Goal: Transaction & Acquisition: Book appointment/travel/reservation

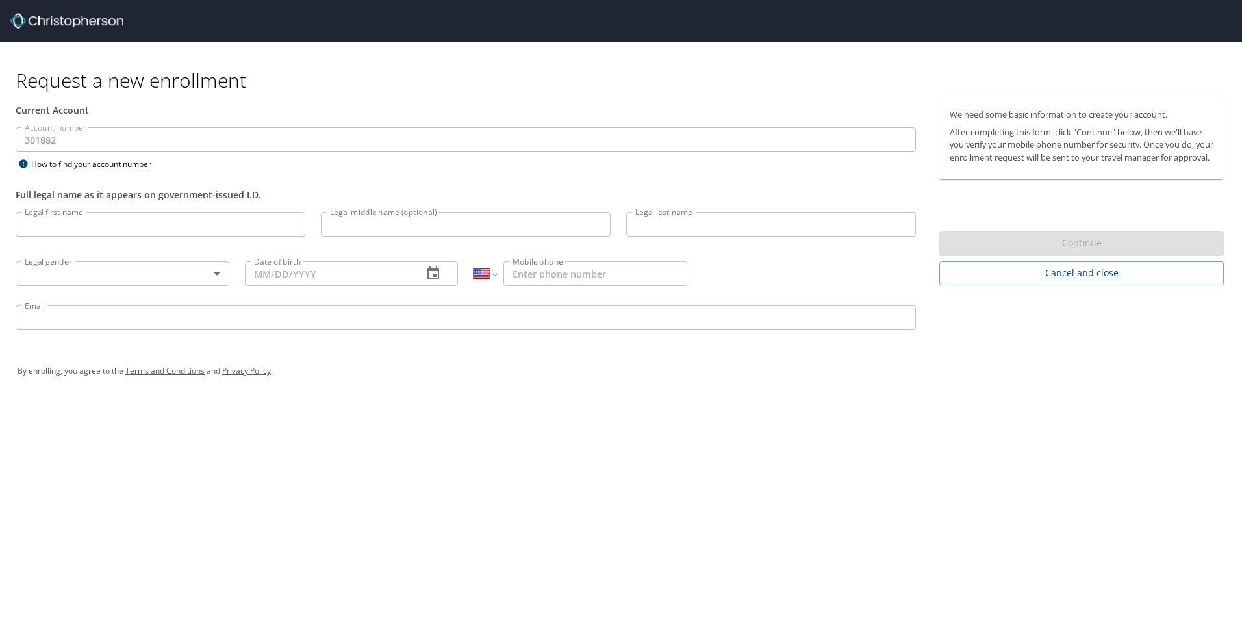
select select "US"
click at [53, 15] on img at bounding box center [66, 21] width 113 height 16
drag, startPoint x: 127, startPoint y: 15, endPoint x: 29, endPoint y: 12, distance: 97.5
click at [29, 12] on div at bounding box center [626, 21] width 1232 height 42
click at [40, 23] on img at bounding box center [66, 21] width 113 height 16
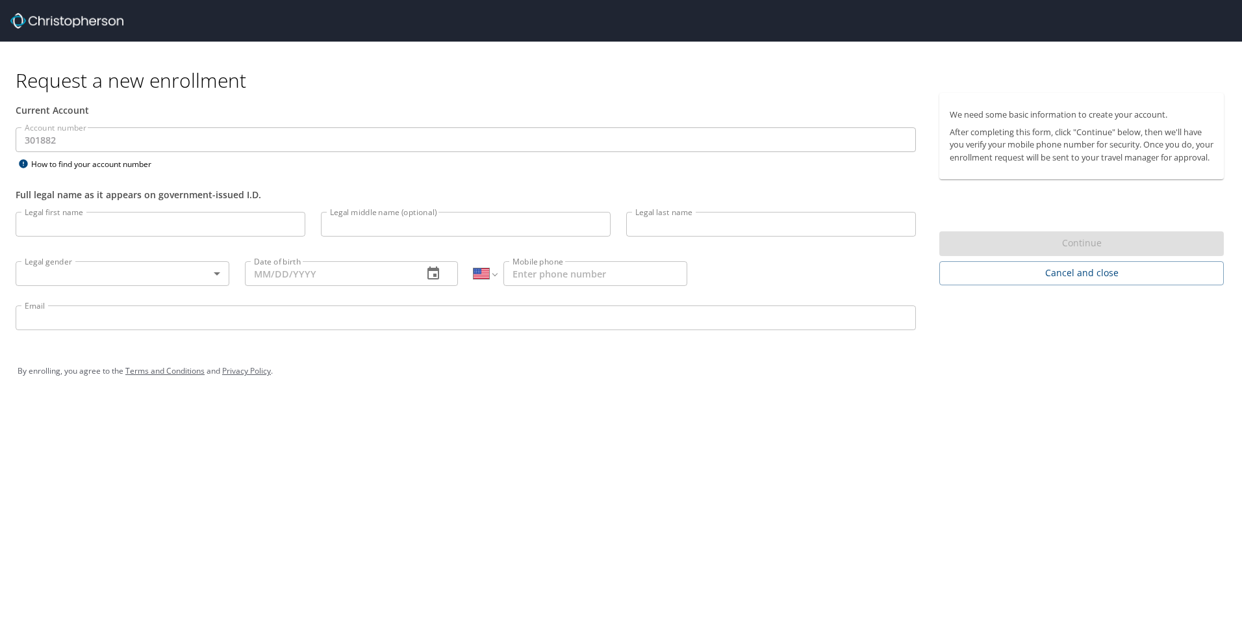
click at [50, 75] on h1 "Request a new enrollment" at bounding box center [625, 80] width 1219 height 25
select select "US"
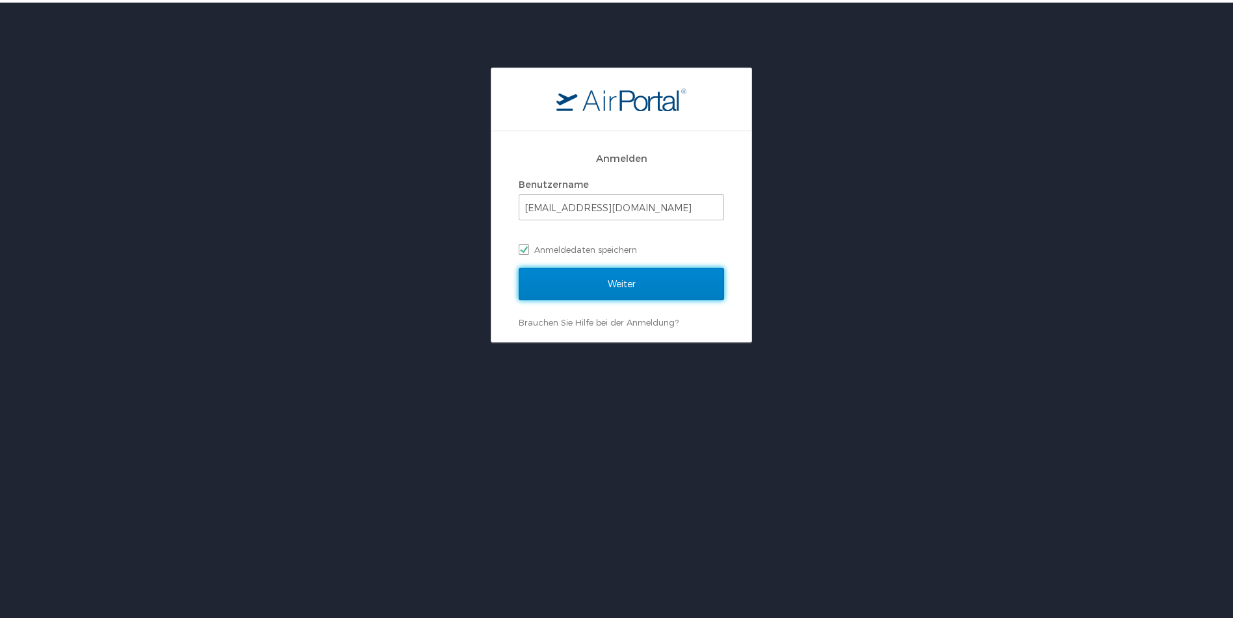
click at [599, 291] on input "Weiter" at bounding box center [620, 281] width 205 height 32
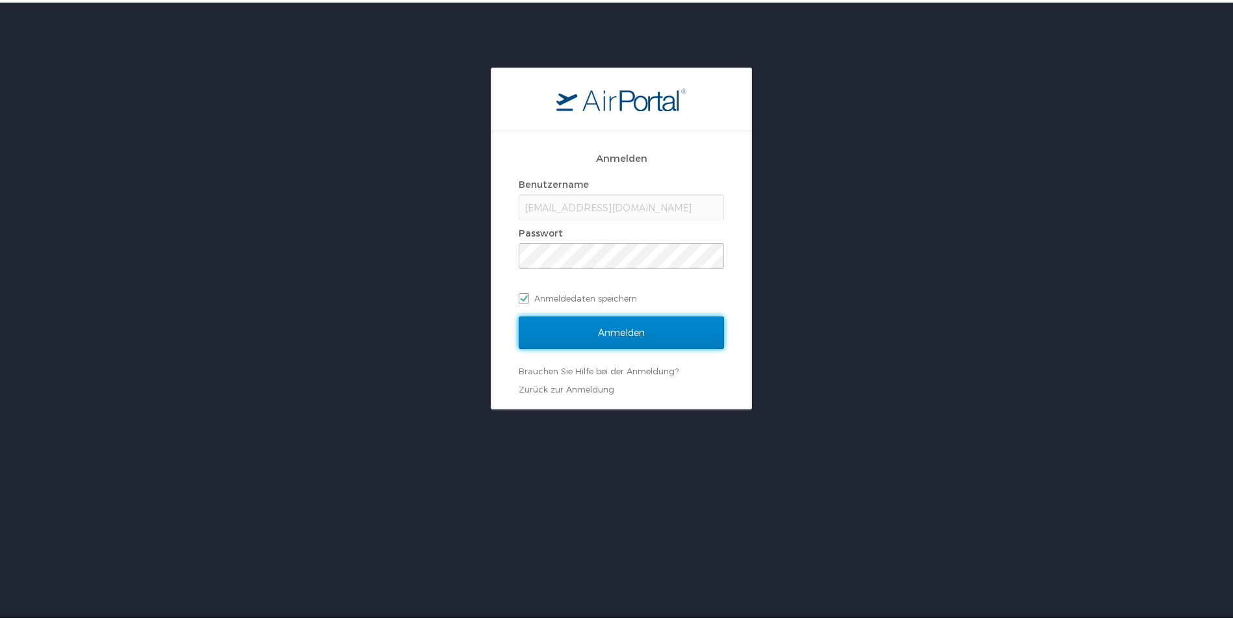
click at [591, 320] on input "Anmelden" at bounding box center [620, 330] width 205 height 32
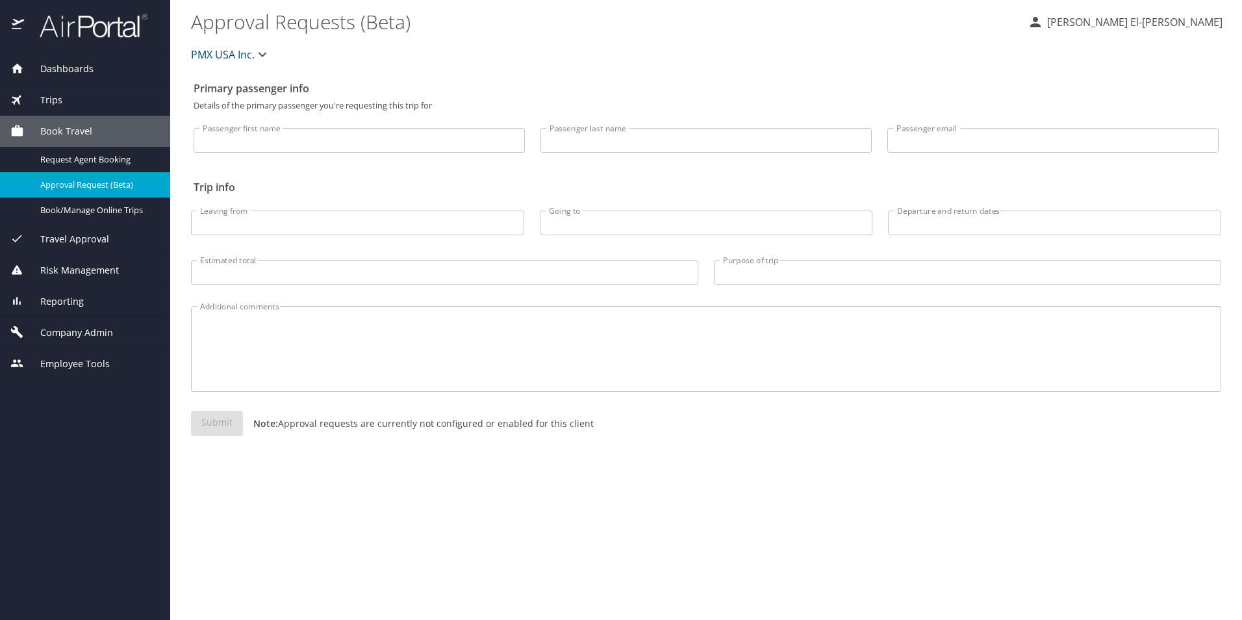
click at [41, 97] on span "Trips" at bounding box center [43, 100] width 38 height 14
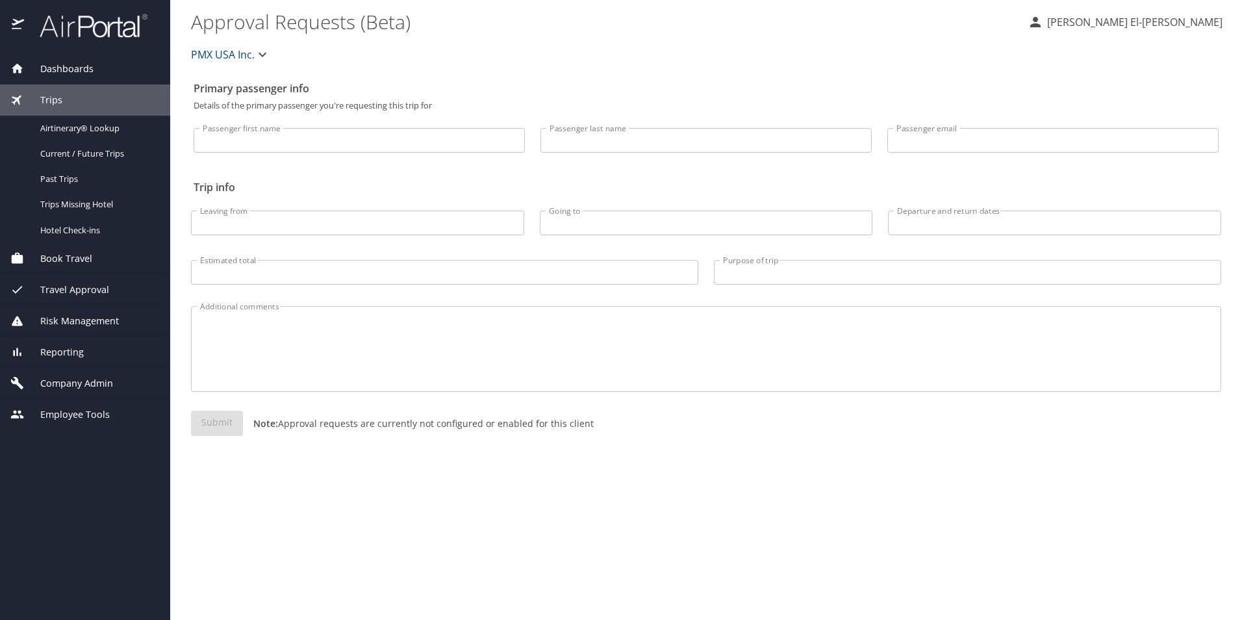
click at [49, 90] on div "Trips" at bounding box center [85, 99] width 170 height 31
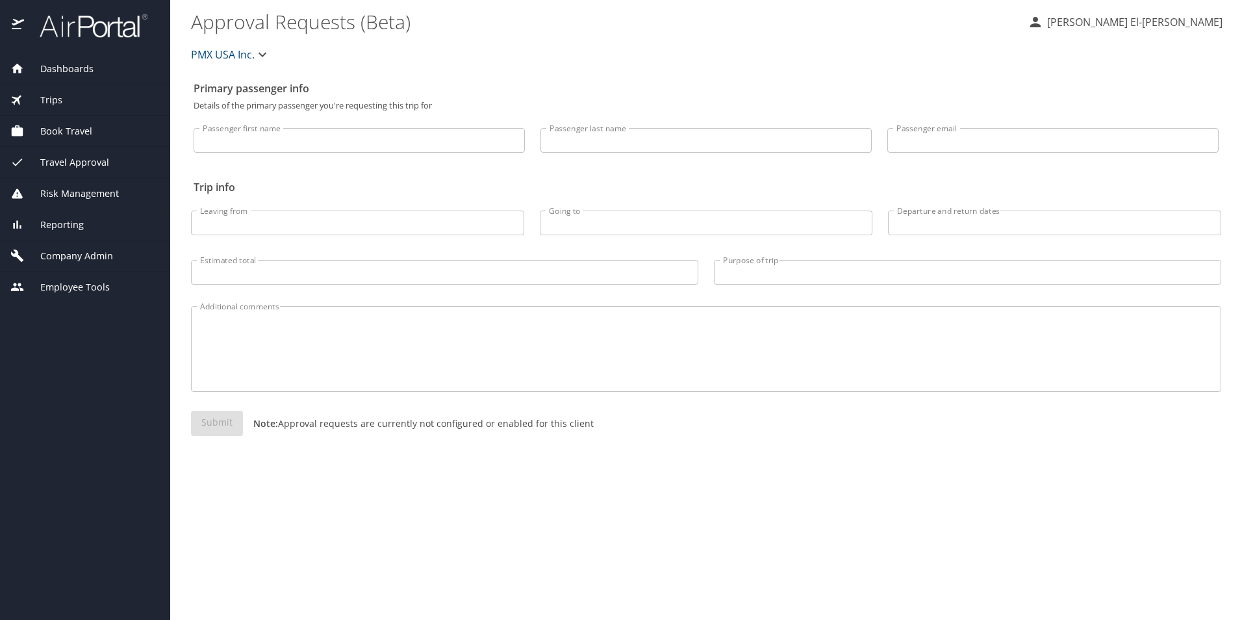
click at [53, 73] on span "Dashboards" at bounding box center [59, 69] width 70 height 14
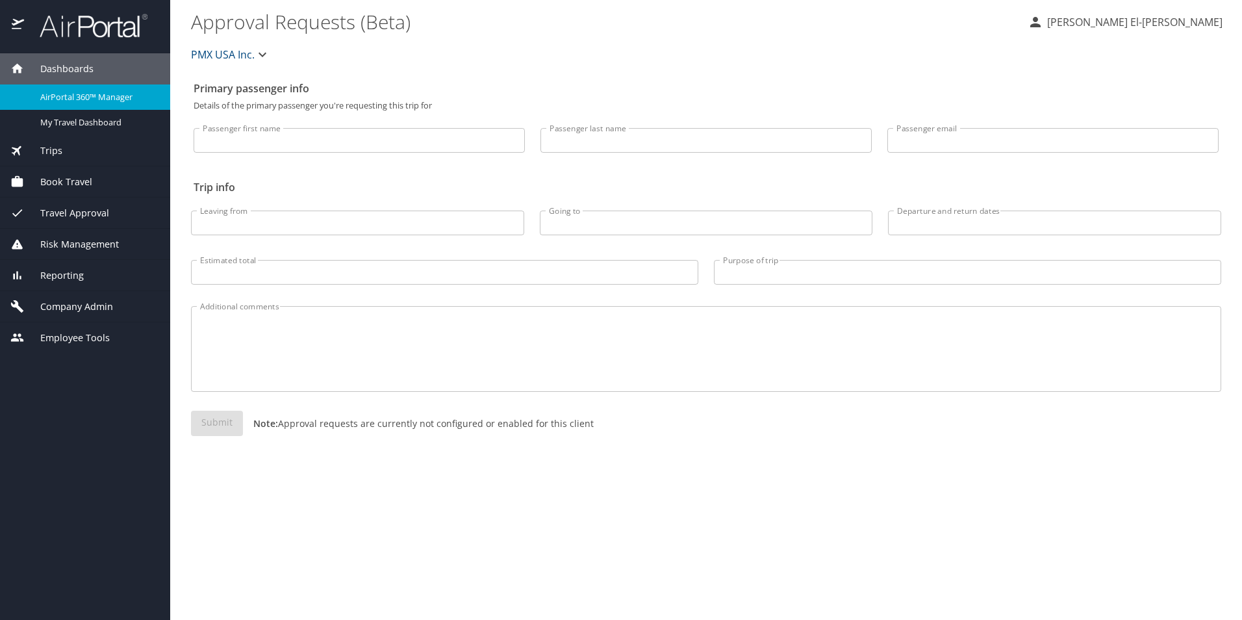
click at [53, 73] on span "Dashboards" at bounding box center [59, 69] width 70 height 14
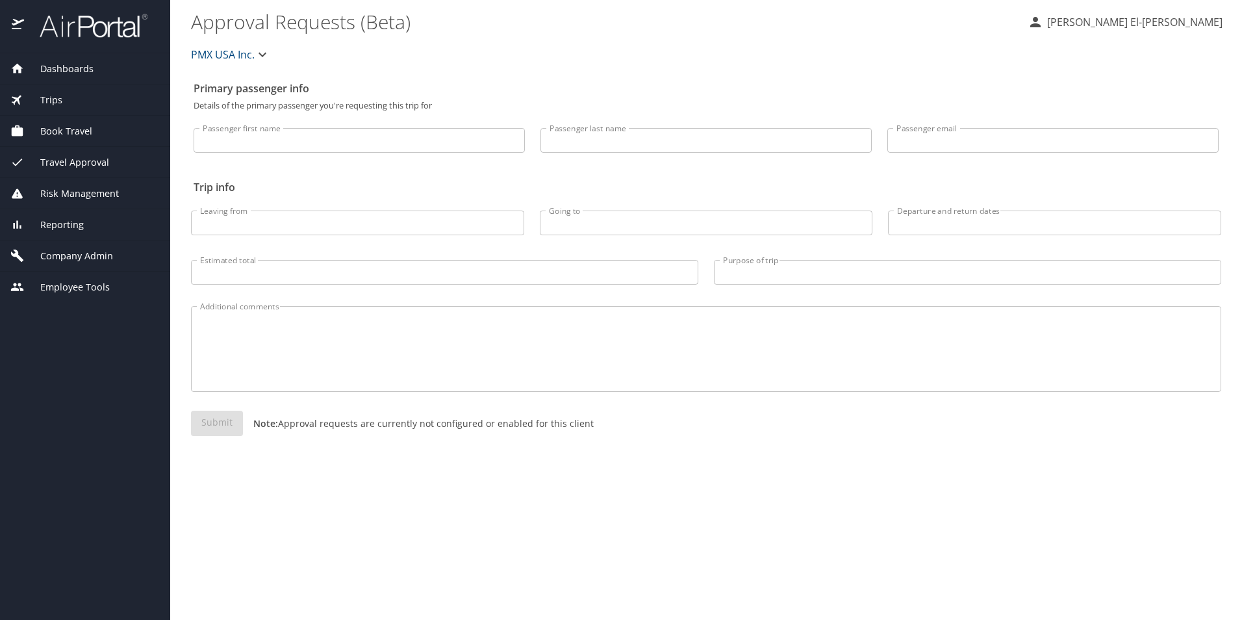
click at [53, 96] on span "Trips" at bounding box center [43, 100] width 38 height 14
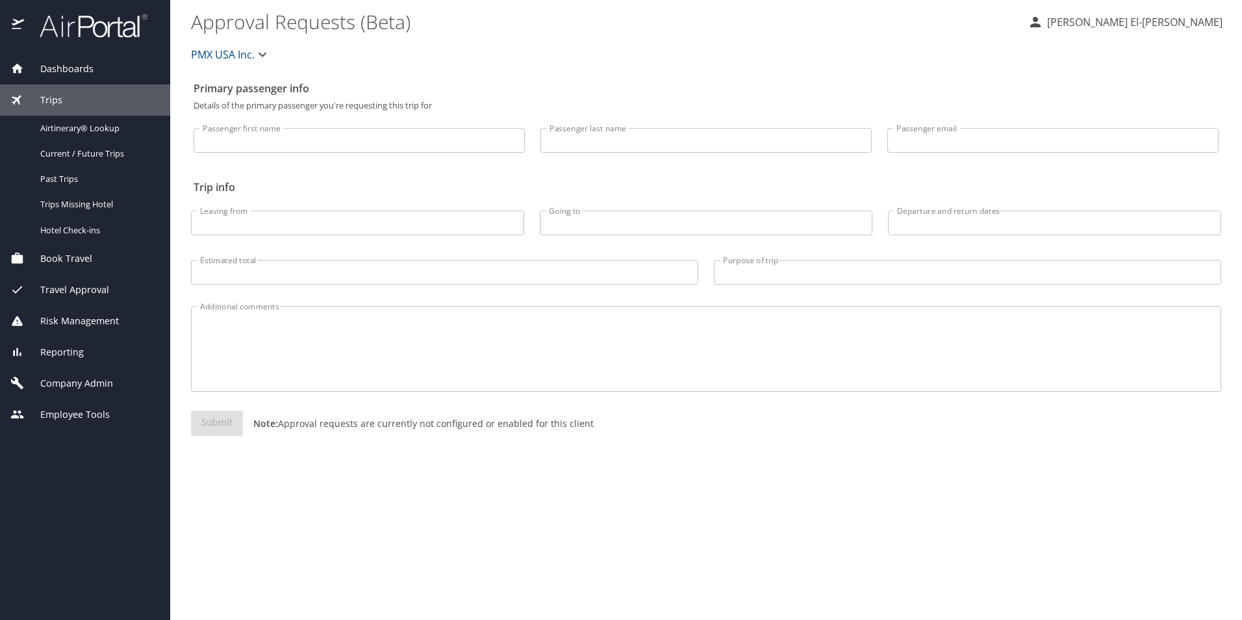
click at [75, 260] on span "Book Travel" at bounding box center [58, 258] width 68 height 14
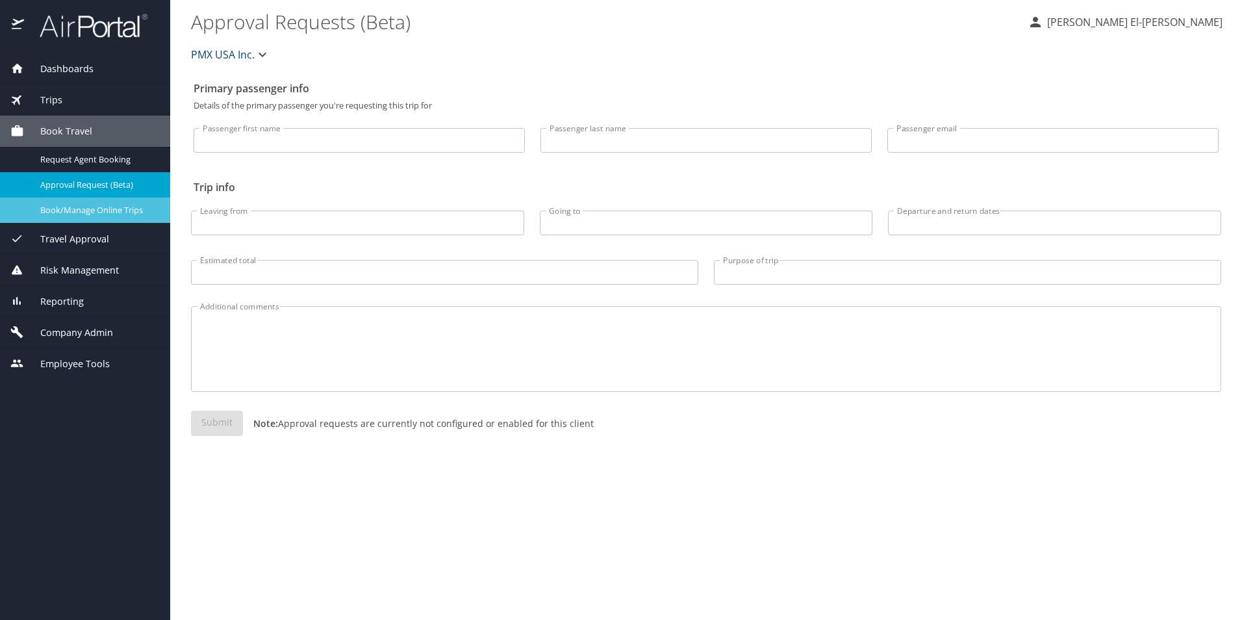
click at [89, 208] on span "Book/Manage Online Trips" at bounding box center [97, 210] width 114 height 12
